Goal: Task Accomplishment & Management: Complete application form

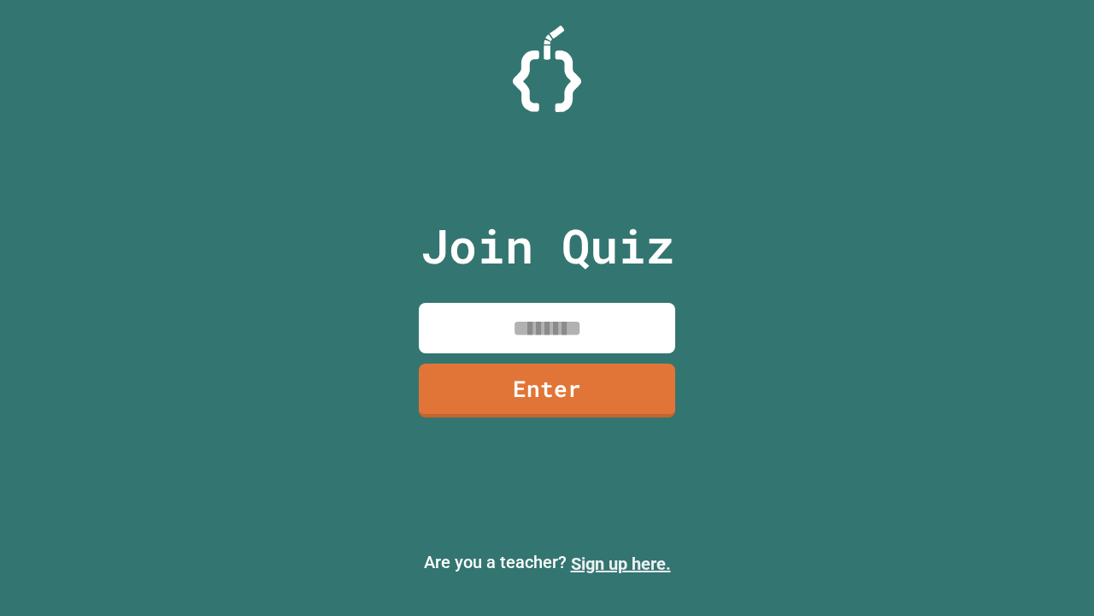
click at [621, 563] on link "Sign up here." at bounding box center [621, 563] width 100 height 21
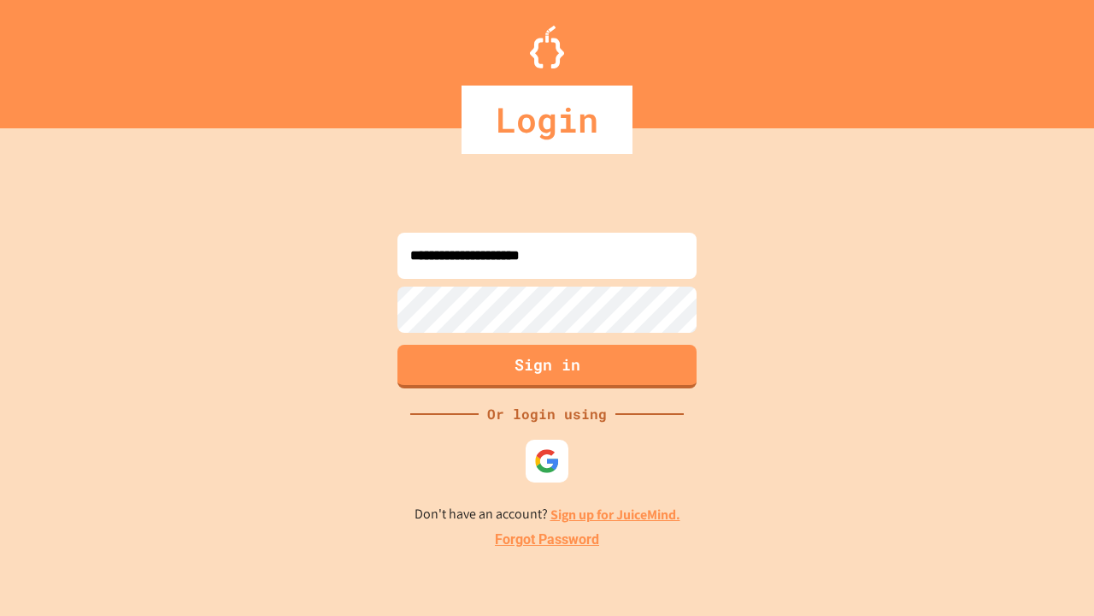
type input "**********"
